Goal: Task Accomplishment & Management: Manage account settings

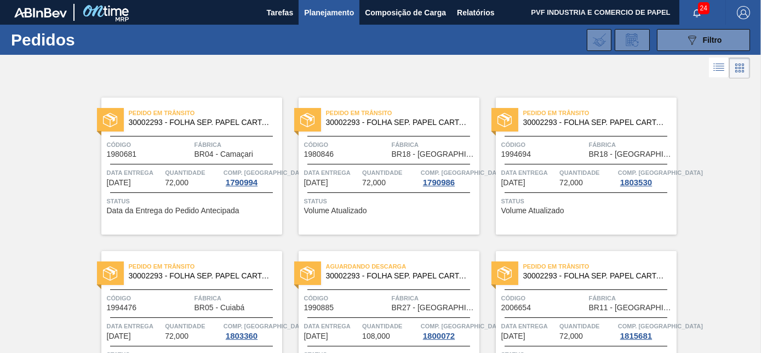
scroll to position [2225, 0]
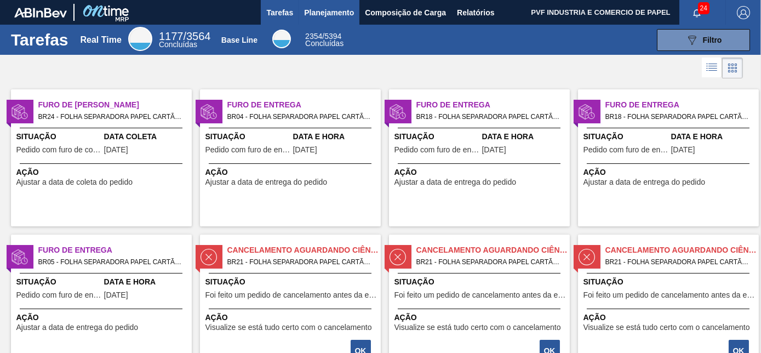
click at [317, 12] on span "Planejamento" at bounding box center [329, 12] width 50 height 13
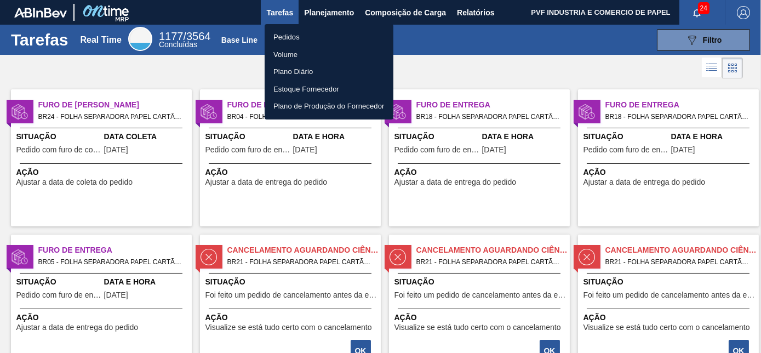
click at [284, 33] on li "Pedidos" at bounding box center [329, 38] width 129 height 18
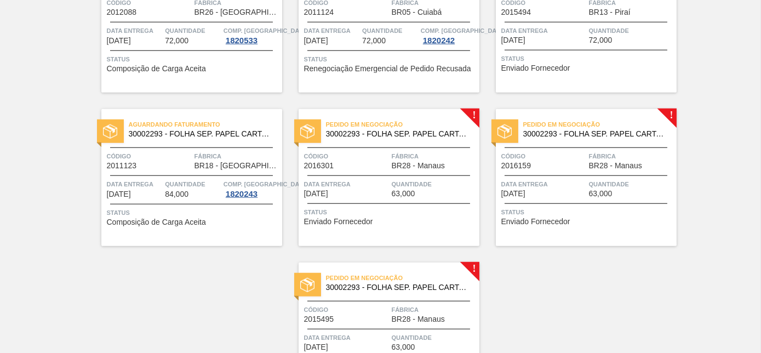
scroll to position [2179, 0]
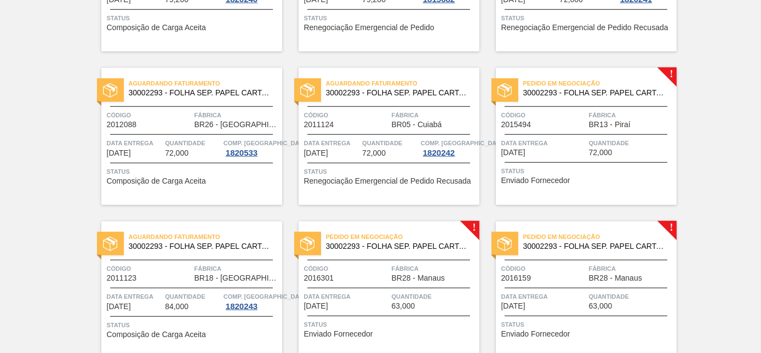
click at [567, 112] on span "Código" at bounding box center [544, 115] width 85 height 11
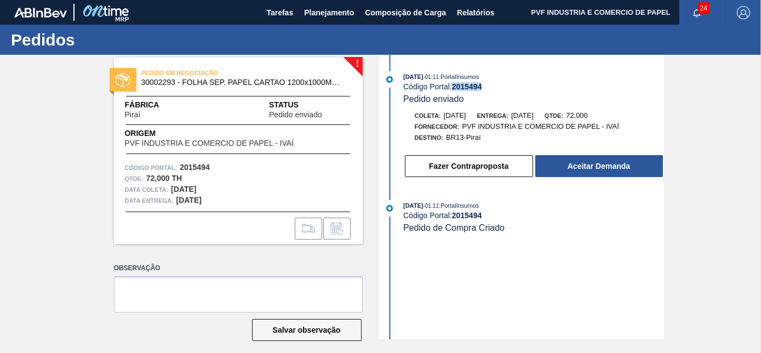
drag, startPoint x: 452, startPoint y: 88, endPoint x: 485, endPoint y: 88, distance: 32.9
click at [485, 88] on div "Código Portal: 2015494" at bounding box center [533, 86] width 260 height 9
click at [549, 257] on div "25/08/2025 - 01:11 : PortalInsumos Código Portal: 2015494 Pedido enviado Coleta…" at bounding box center [523, 197] width 282 height 285
drag, startPoint x: 453, startPoint y: 88, endPoint x: 505, endPoint y: 88, distance: 51.5
click at [505, 88] on div "Código Portal: 2015494" at bounding box center [533, 86] width 260 height 9
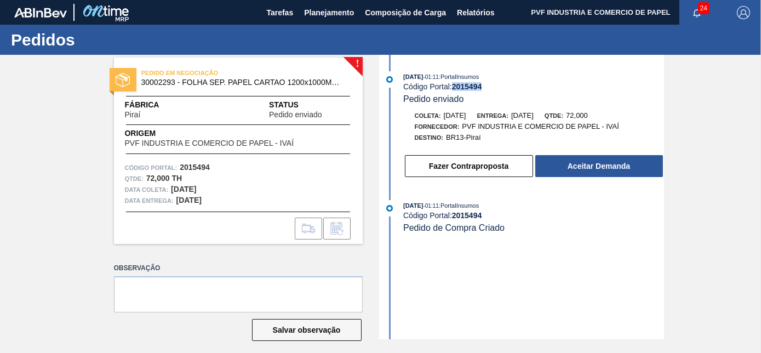
copy strong "2015494"
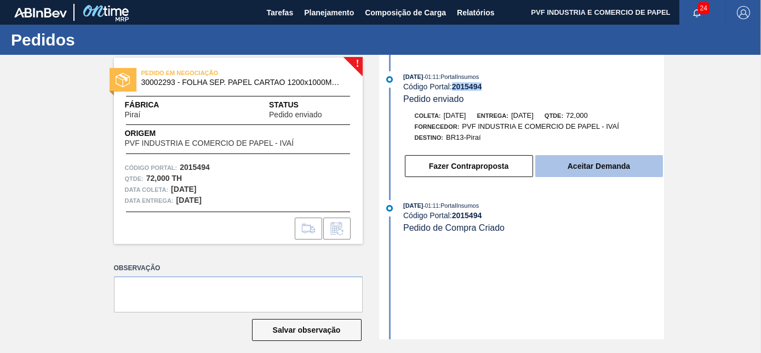
click at [558, 164] on button "Aceitar Demanda" at bounding box center [600, 166] width 128 height 22
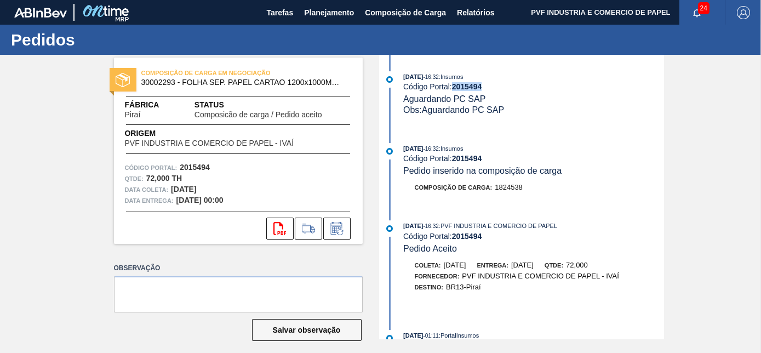
drag, startPoint x: 453, startPoint y: 88, endPoint x: 496, endPoint y: 92, distance: 42.4
click at [496, 92] on div "25/08/2025 - 16:32 : Insumos Código Portal: 2015494 Aguardando PC SAP Obs: Agua…" at bounding box center [533, 93] width 260 height 44
copy strong "2015494"
click at [317, 17] on span "Planejamento" at bounding box center [329, 12] width 50 height 13
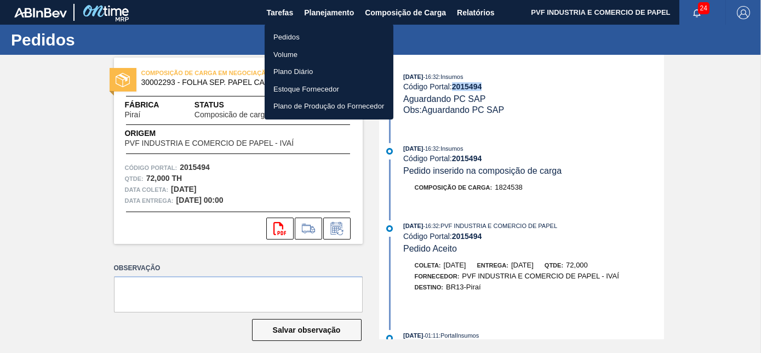
click at [294, 32] on li "Pedidos" at bounding box center [329, 38] width 129 height 18
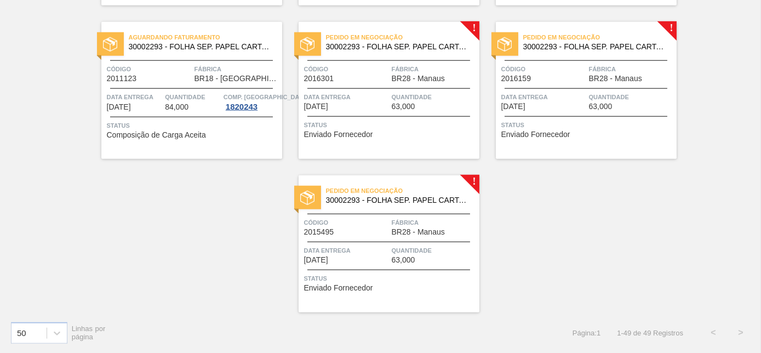
scroll to position [2229, 0]
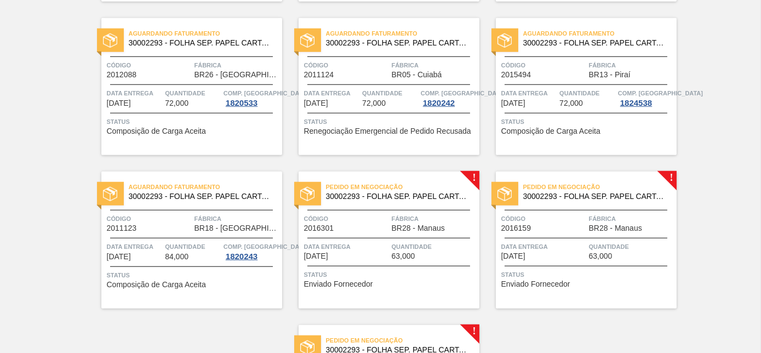
click at [606, 56] on div "Aguardando Faturamento 30002293 - FOLHA SEP. PAPEL CARTAO 1200x1000M 350g Códig…" at bounding box center [586, 86] width 181 height 137
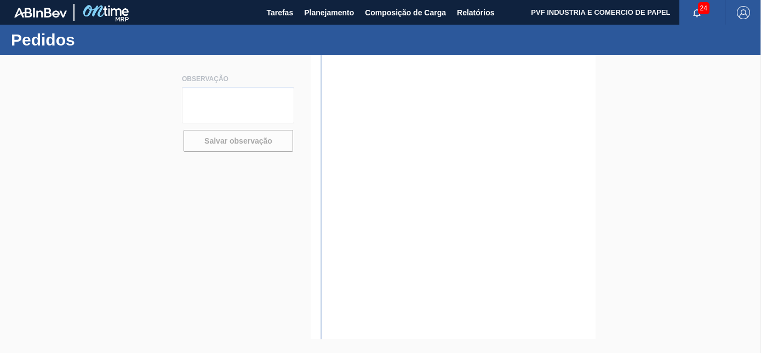
click at [411, 145] on div at bounding box center [380, 204] width 761 height 298
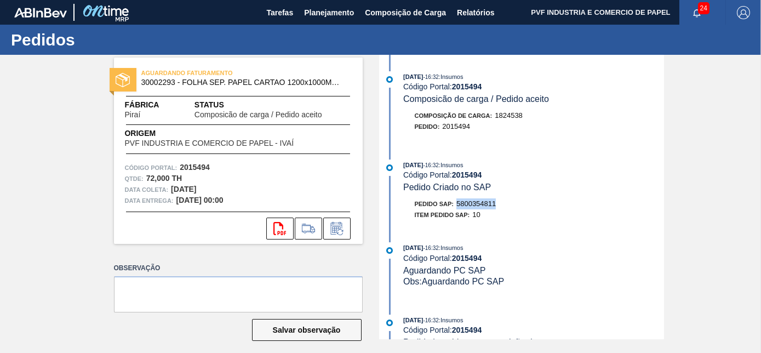
drag, startPoint x: 458, startPoint y: 205, endPoint x: 498, endPoint y: 207, distance: 40.6
click at [498, 207] on div "Pedido SAP: 5800354811" at bounding box center [534, 203] width 260 height 11
copy span "5800354811"
click at [570, 226] on div "25/08/2025 - 16:32 : Insumos Código Portal: 2015494 Pedido Criado no SAP Pedido…" at bounding box center [523, 193] width 282 height 66
click at [322, 10] on span "Planejamento" at bounding box center [329, 12] width 50 height 13
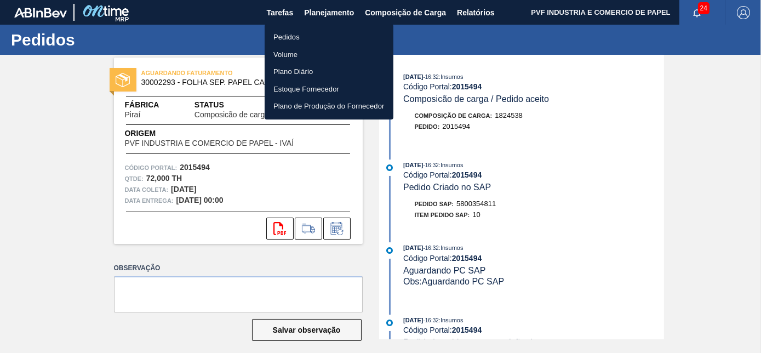
click at [288, 38] on li "Pedidos" at bounding box center [329, 38] width 129 height 18
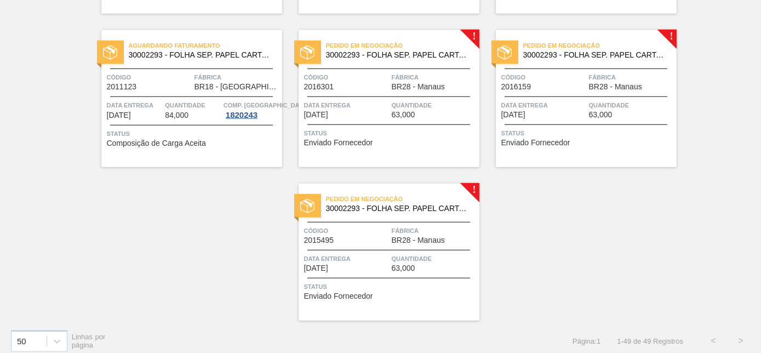
scroll to position [2378, 0]
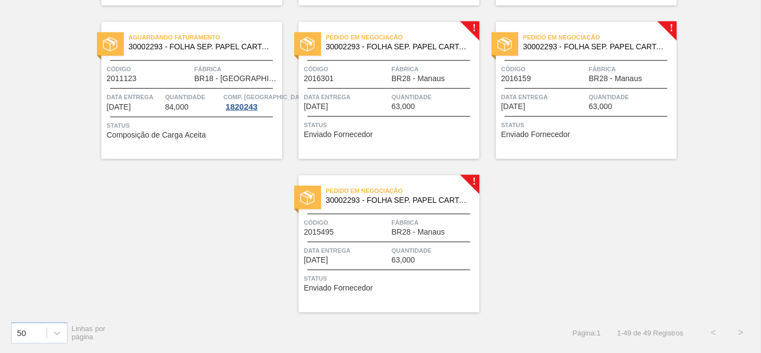
click at [410, 208] on div "Pedido em Negociação 30002293 - FOLHA SEP. PAPEL CARTAO 1200x1000M 350g Código …" at bounding box center [389, 243] width 181 height 137
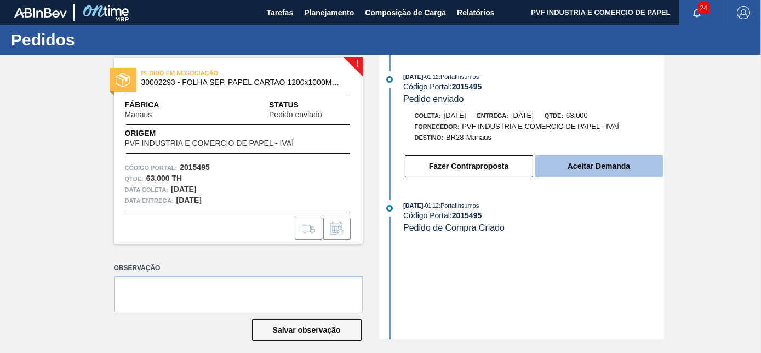
click at [594, 167] on button "Aceitar Demanda" at bounding box center [600, 166] width 128 height 22
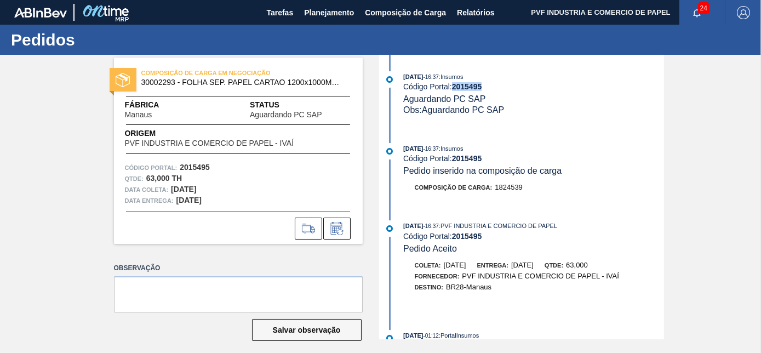
drag, startPoint x: 454, startPoint y: 88, endPoint x: 487, endPoint y: 89, distance: 32.4
click at [487, 89] on div "Código Portal: 2015495" at bounding box center [533, 86] width 260 height 9
copy strong "2015495"
click at [326, 8] on span "Planejamento" at bounding box center [329, 12] width 50 height 13
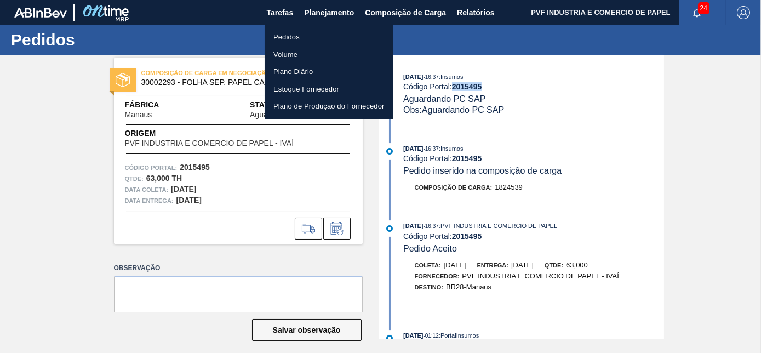
click at [286, 33] on li "Pedidos" at bounding box center [329, 38] width 129 height 18
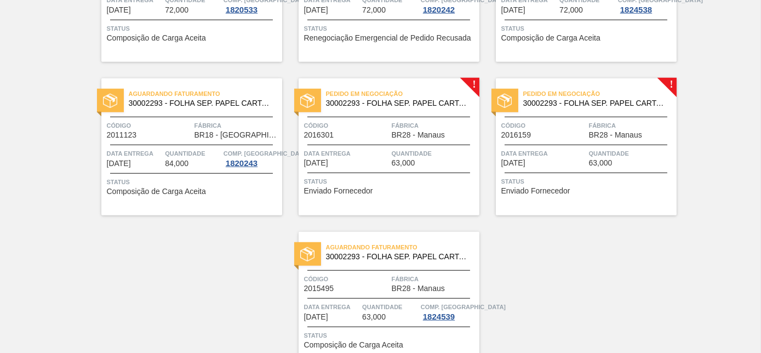
scroll to position [2378, 0]
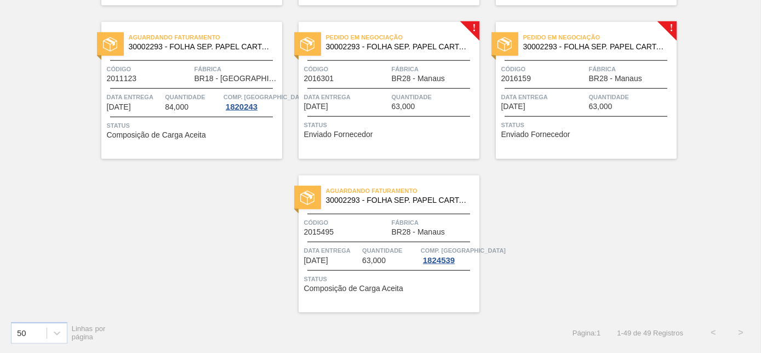
click at [398, 220] on span "Fábrica" at bounding box center [434, 222] width 85 height 11
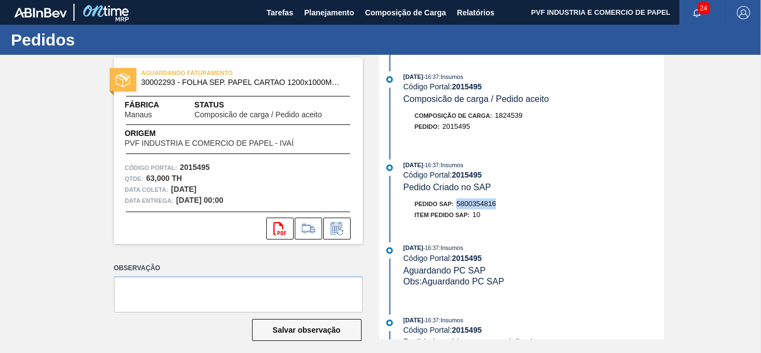
drag, startPoint x: 458, startPoint y: 205, endPoint x: 504, endPoint y: 205, distance: 46.1
click at [504, 205] on div "Pedido SAP: 5800354816" at bounding box center [534, 203] width 260 height 11
copy span "5800354816"
